Goal: Information Seeking & Learning: Learn about a topic

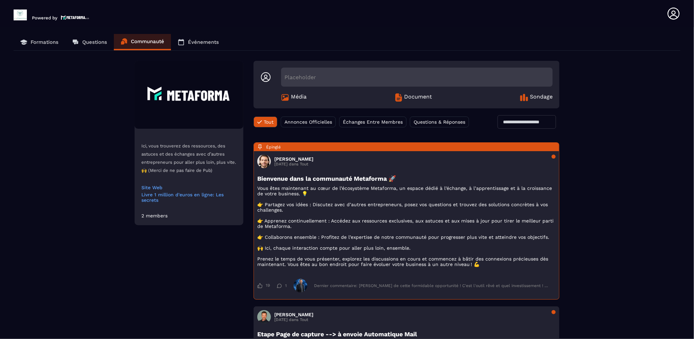
click at [44, 42] on p "Formations" at bounding box center [45, 42] width 28 height 6
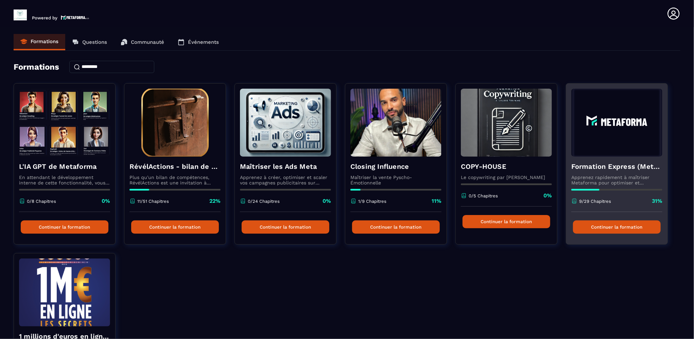
click at [614, 227] on button "Continuer la formation" at bounding box center [617, 227] width 88 height 13
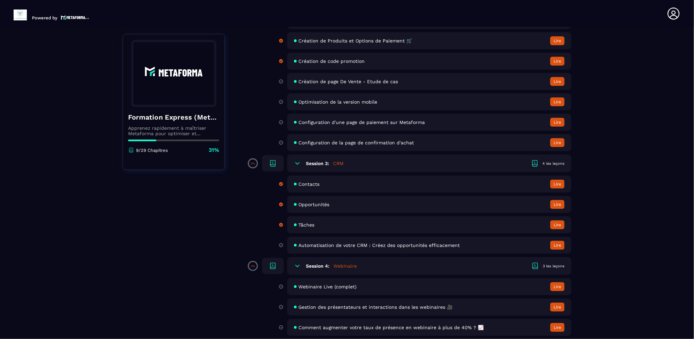
scroll to position [72, 0]
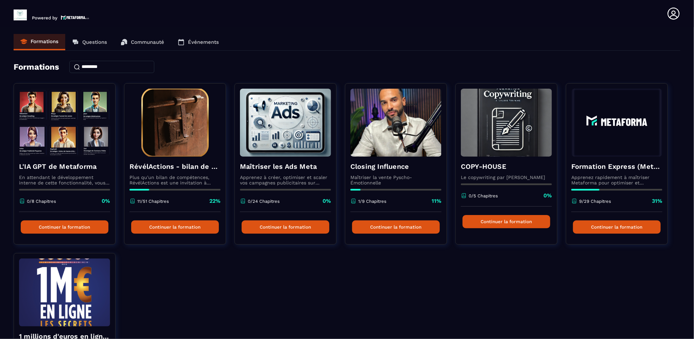
scroll to position [69, 0]
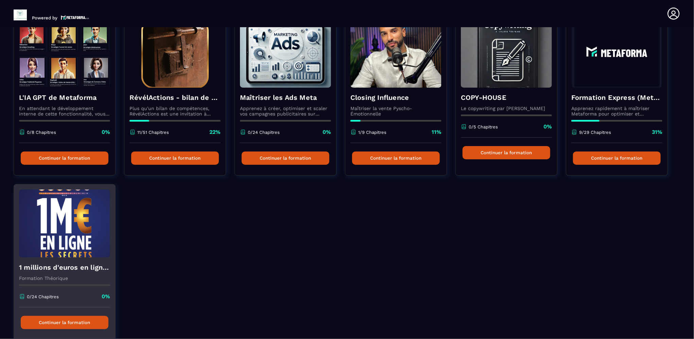
click at [58, 323] on button "Continuer la formation" at bounding box center [65, 322] width 88 height 13
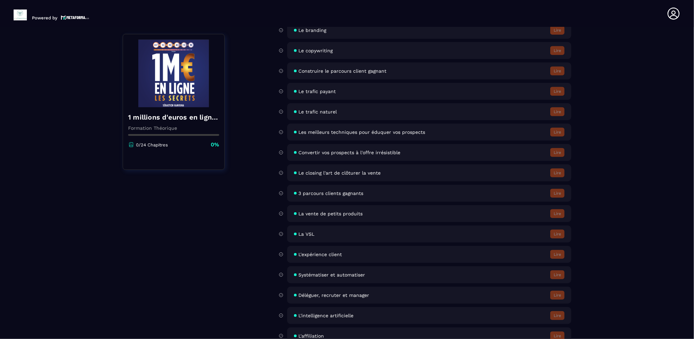
scroll to position [281, 0]
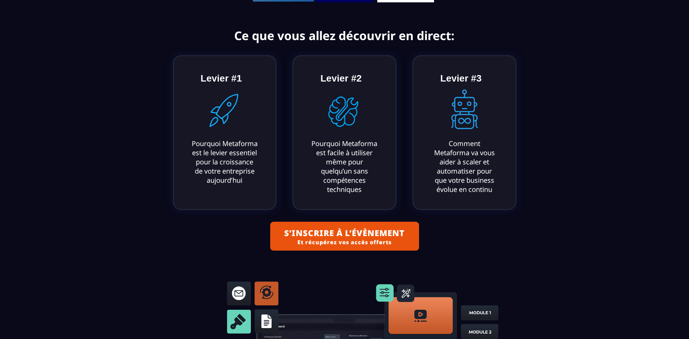
scroll to position [272, 0]
